Goal: Information Seeking & Learning: Learn about a topic

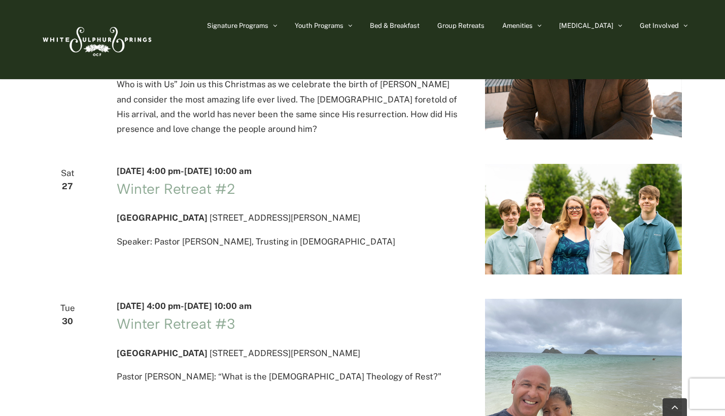
scroll to position [1705, 0]
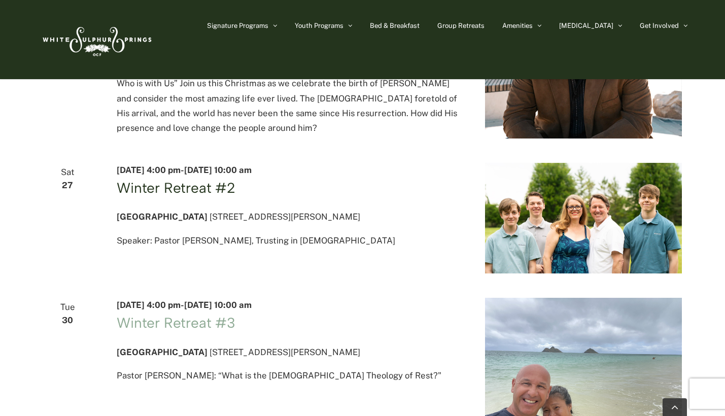
click at [196, 196] on link "Winter Retreat #2" at bounding box center [176, 187] width 119 height 17
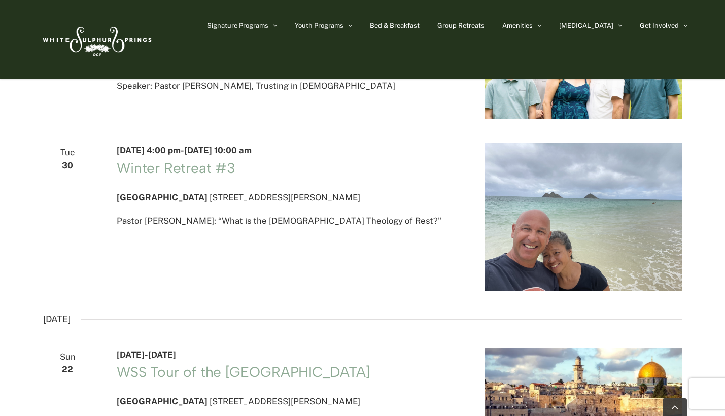
scroll to position [1860, 0]
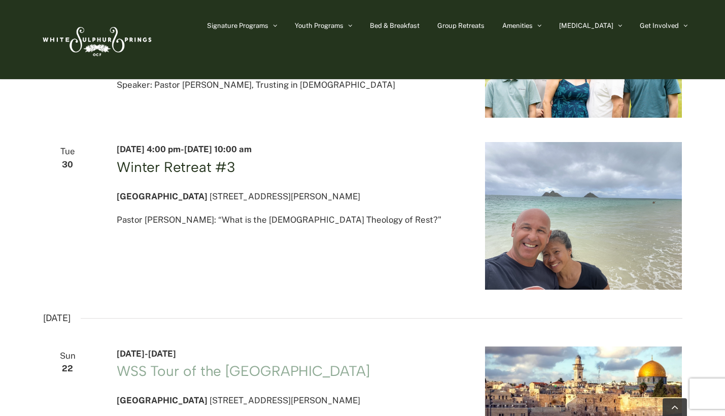
click at [182, 175] on link "Winter Retreat #3" at bounding box center [176, 166] width 119 height 17
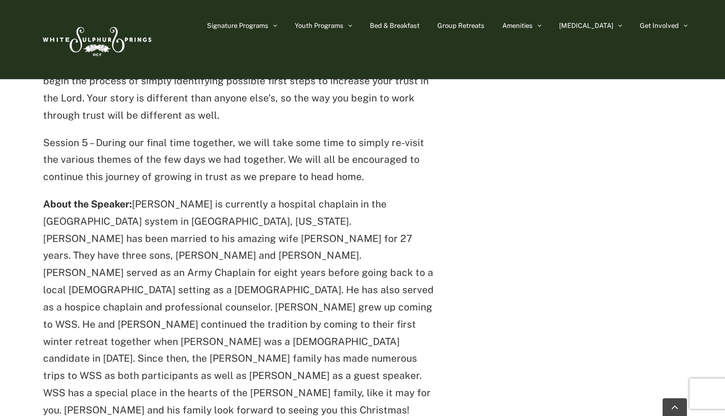
scroll to position [736, 0]
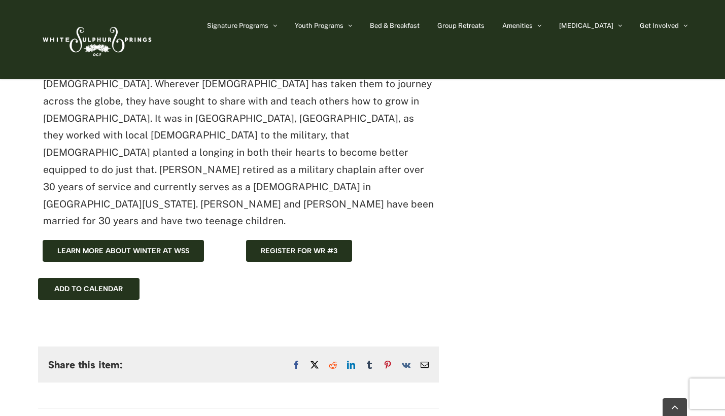
scroll to position [504, 0]
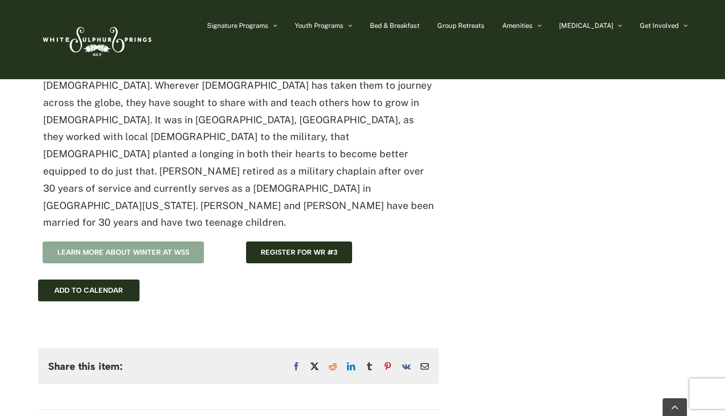
click at [192, 241] on link "Learn more about winter at WSS" at bounding box center [123, 252] width 161 height 22
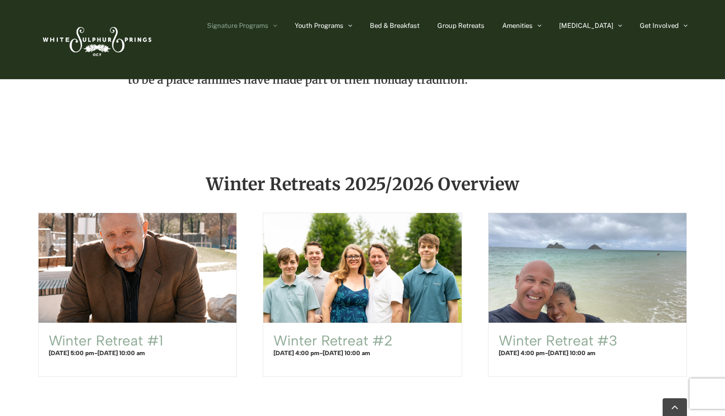
scroll to position [537, 0]
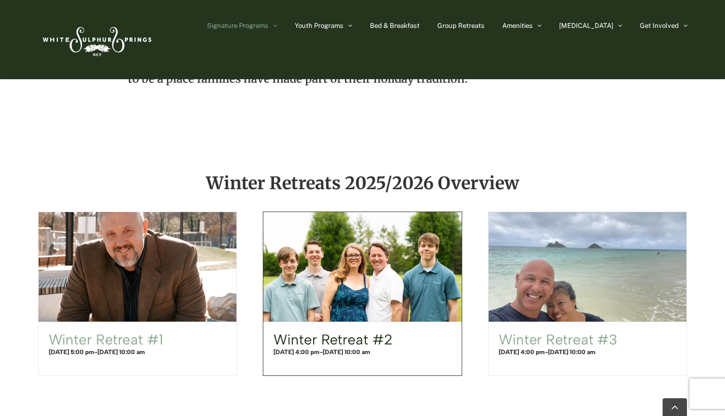
click at [354, 338] on link "Winter Retreat #2" at bounding box center [332, 339] width 119 height 17
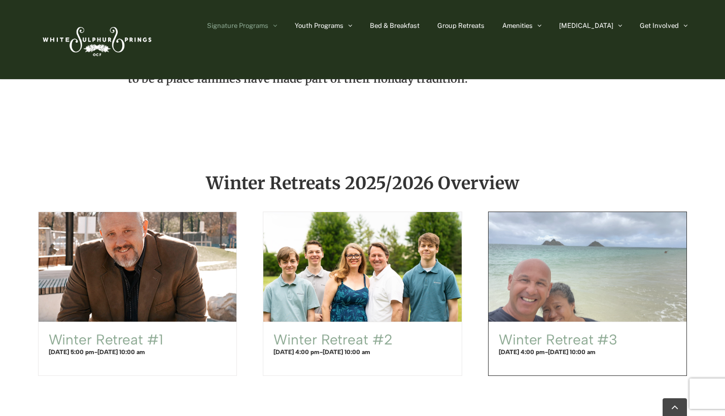
click at [576, 295] on span "Winter Retreat #3" at bounding box center [587, 266] width 218 height 121
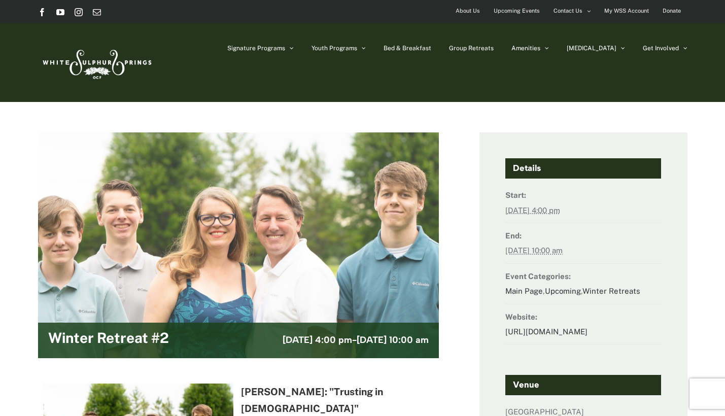
scroll to position [1, 0]
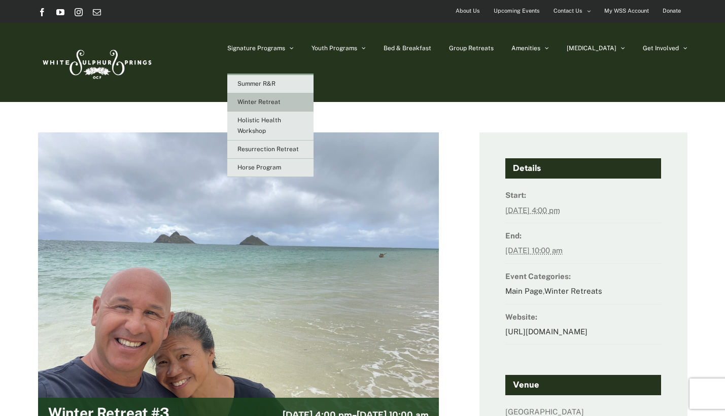
click at [280, 101] on span "Winter Retreat" at bounding box center [258, 101] width 43 height 7
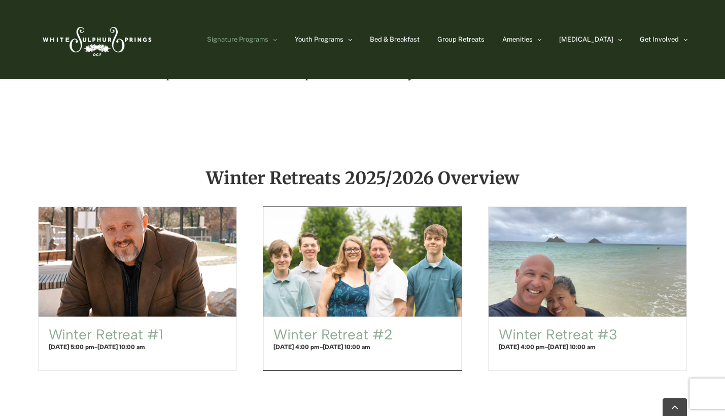
scroll to position [542, 0]
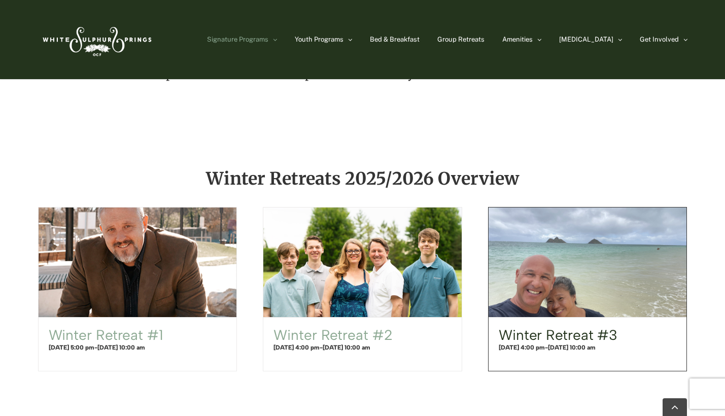
click at [567, 334] on link "Winter Retreat #3" at bounding box center [557, 334] width 119 height 17
